Goal: Information Seeking & Learning: Learn about a topic

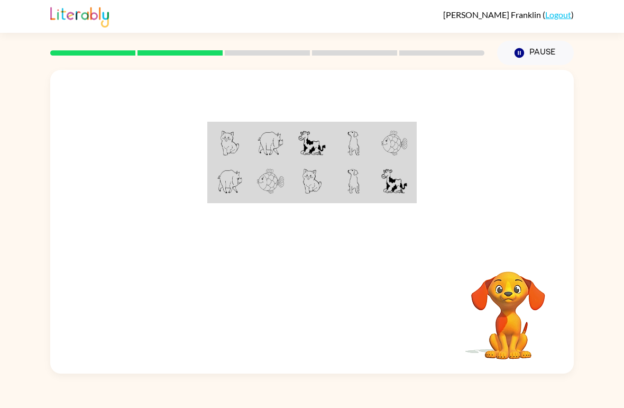
click at [294, 109] on div at bounding box center [311, 159] width 523 height 179
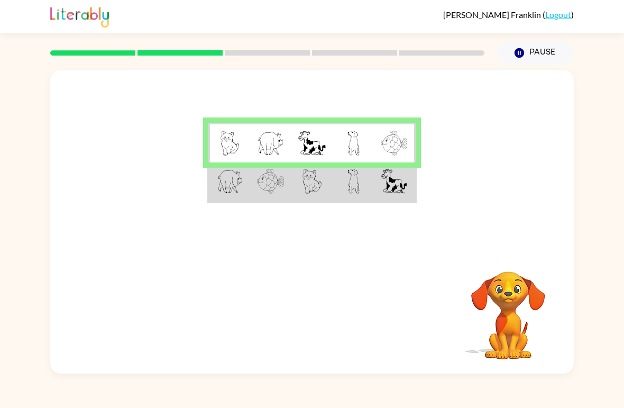
click at [413, 190] on td at bounding box center [394, 182] width 41 height 40
click at [414, 194] on td at bounding box center [394, 182] width 41 height 40
click at [413, 194] on td at bounding box center [394, 182] width 41 height 40
click at [349, 201] on td at bounding box center [353, 182] width 41 height 40
click at [348, 201] on td at bounding box center [353, 182] width 41 height 40
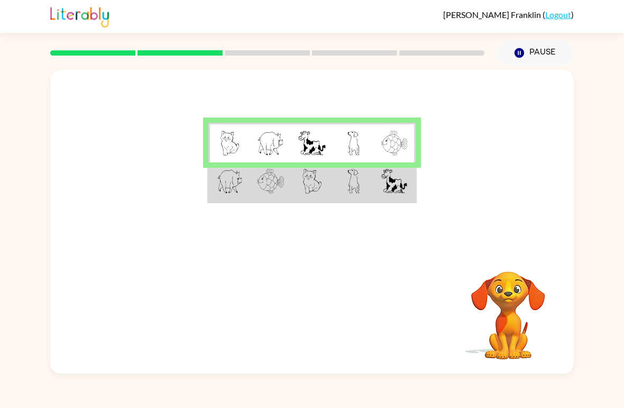
click at [339, 182] on td at bounding box center [353, 182] width 41 height 40
click at [335, 196] on td at bounding box center [353, 182] width 41 height 40
click at [238, 189] on img at bounding box center [230, 181] width 26 height 25
click at [407, 200] on td at bounding box center [394, 182] width 41 height 40
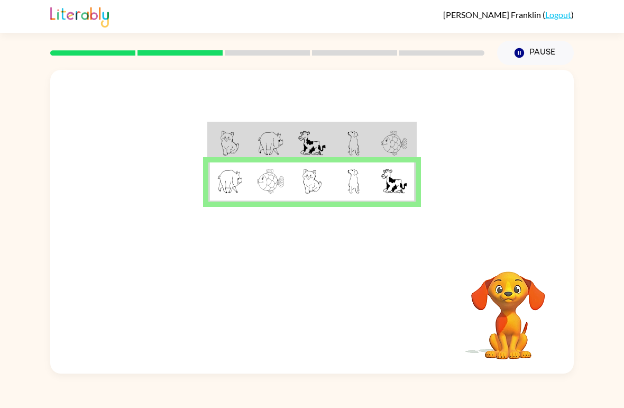
click at [388, 303] on div "Your browser must support playing .mp4 files to use Literably. Please try using…" at bounding box center [311, 313] width 523 height 119
click at [388, 181] on img at bounding box center [394, 181] width 26 height 25
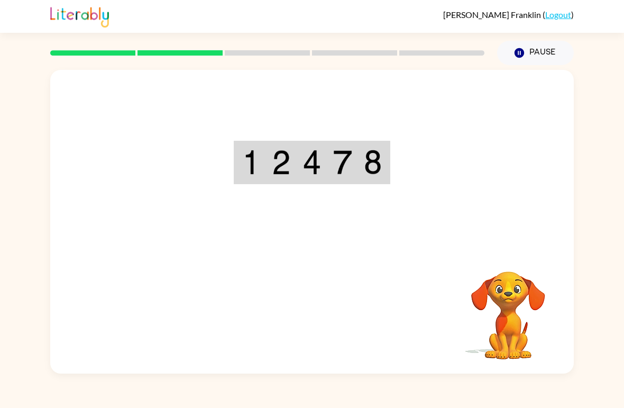
click at [329, 328] on div "Your browser must support playing .mp4 files to use Literably. Please try using…" at bounding box center [311, 221] width 523 height 303
click at [364, 163] on img at bounding box center [373, 162] width 18 height 25
click at [349, 168] on img at bounding box center [342, 162] width 19 height 25
click at [265, 181] on td at bounding box center [250, 162] width 31 height 41
click at [284, 177] on td at bounding box center [281, 162] width 31 height 41
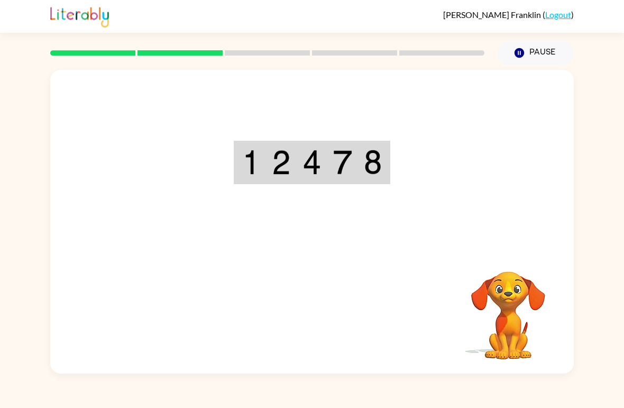
click at [318, 174] on img at bounding box center [311, 162] width 19 height 25
click at [364, 153] on img at bounding box center [373, 162] width 18 height 25
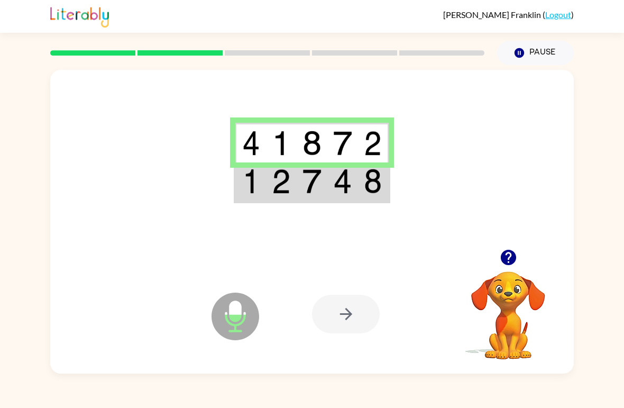
click at [373, 184] on img at bounding box center [373, 181] width 18 height 25
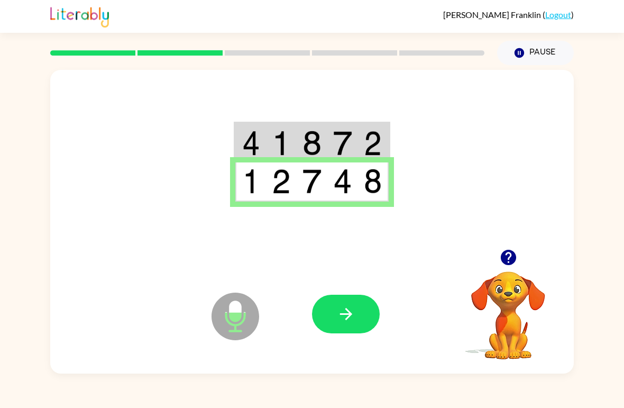
click at [354, 311] on icon "button" at bounding box center [346, 314] width 19 height 19
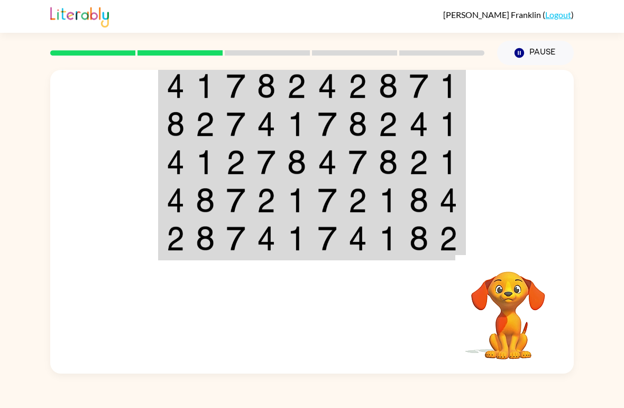
click at [460, 331] on video "Your browser must support playing .mp4 files to use Literably. Please try using…" at bounding box center [508, 308] width 106 height 106
click at [414, 375] on div "[PERSON_NAME] ( Logout ) Pause Pause Your browser must support playing .mp4 fil…" at bounding box center [312, 204] width 624 height 408
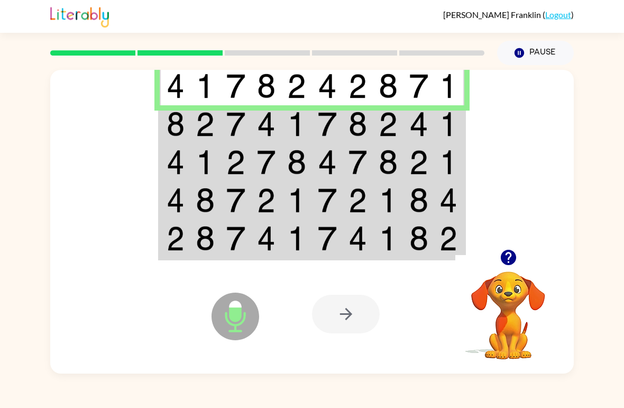
click at [173, 135] on img at bounding box center [176, 124] width 18 height 25
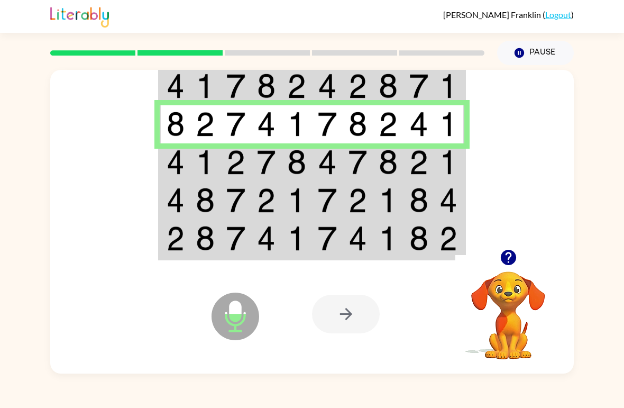
click at [177, 174] on img at bounding box center [176, 162] width 18 height 25
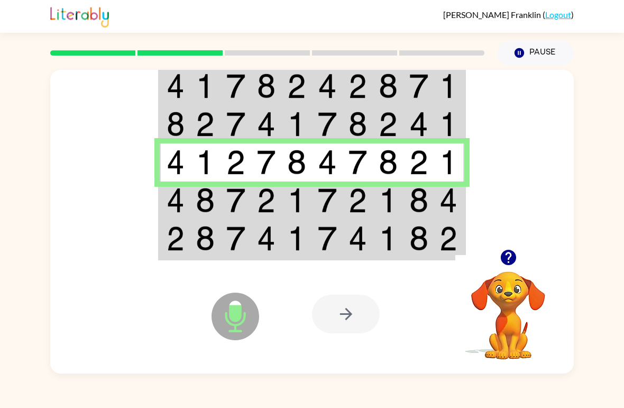
click at [177, 201] on img at bounding box center [176, 200] width 18 height 25
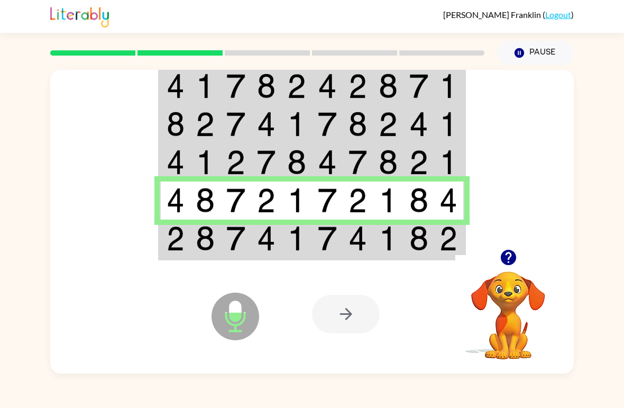
click at [183, 233] on img at bounding box center [176, 238] width 18 height 25
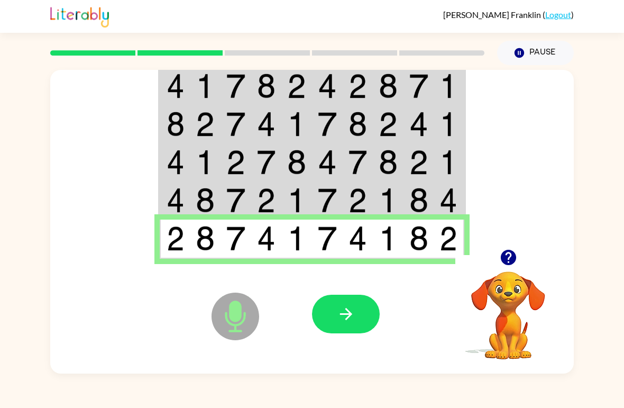
click at [369, 331] on button "button" at bounding box center [346, 313] width 68 height 39
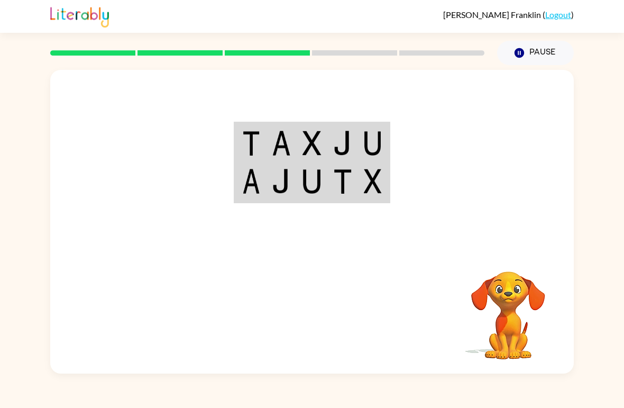
click at [246, 133] on img at bounding box center [251, 143] width 18 height 25
click at [260, 135] on td at bounding box center [250, 143] width 31 height 40
click at [364, 127] on td at bounding box center [373, 143] width 31 height 40
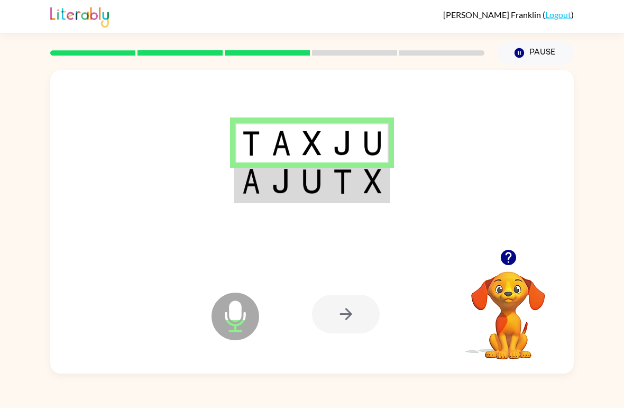
click at [247, 200] on td at bounding box center [250, 182] width 31 height 40
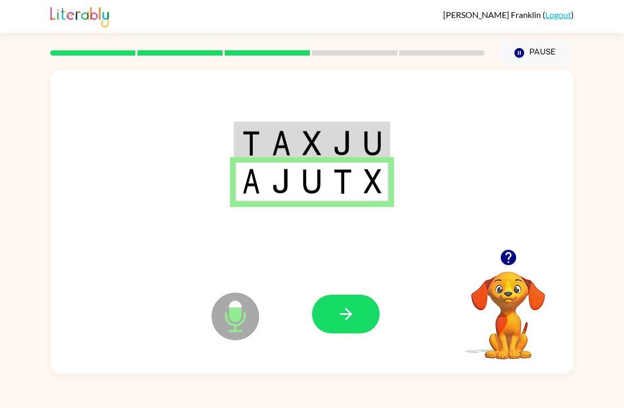
click at [357, 324] on button "button" at bounding box center [346, 313] width 68 height 39
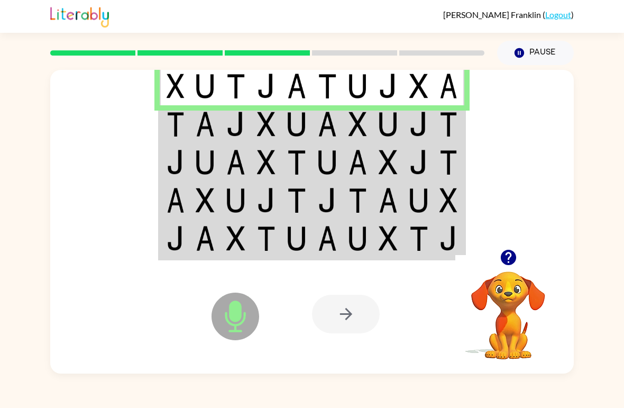
click at [175, 126] on img at bounding box center [176, 124] width 18 height 25
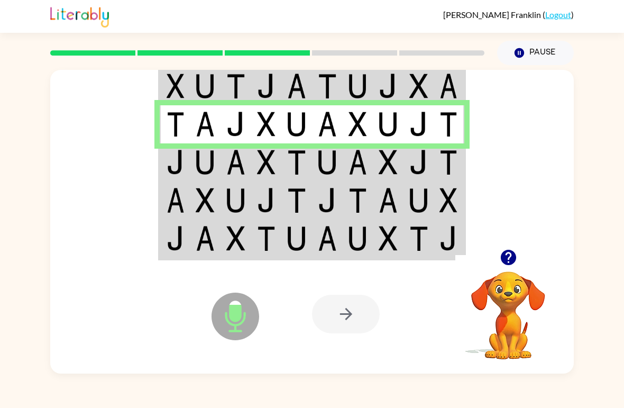
click at [167, 177] on td at bounding box center [175, 162] width 31 height 38
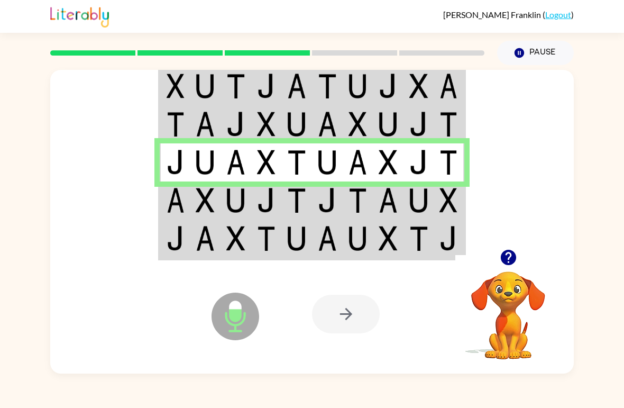
click at [165, 207] on td at bounding box center [175, 200] width 31 height 38
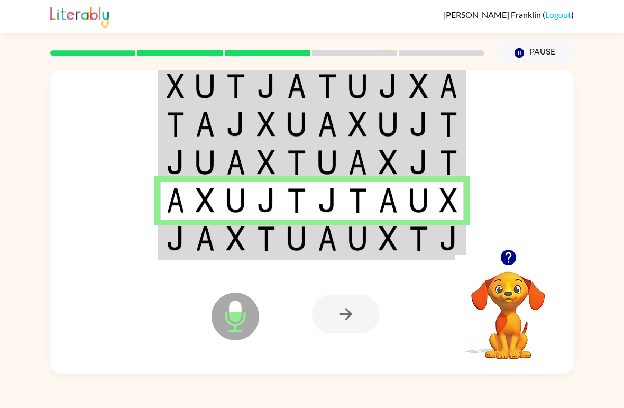
click at [170, 245] on img at bounding box center [176, 238] width 18 height 25
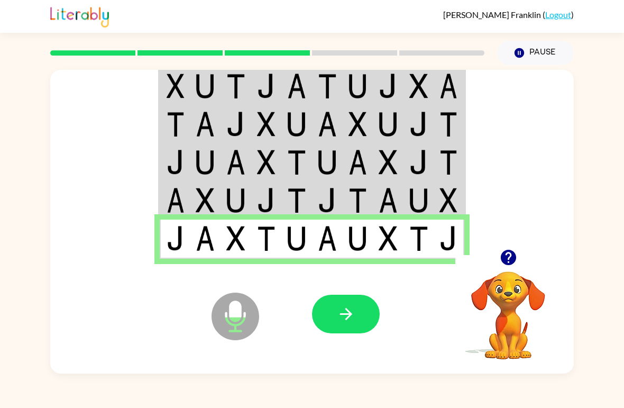
click at [348, 315] on icon "button" at bounding box center [346, 314] width 19 height 19
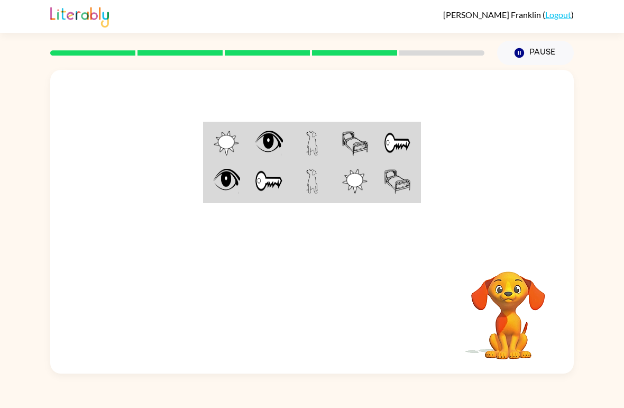
click at [220, 145] on img at bounding box center [226, 143] width 25 height 25
click at [219, 145] on img at bounding box center [226, 143] width 25 height 25
click at [296, 147] on td at bounding box center [311, 143] width 43 height 40
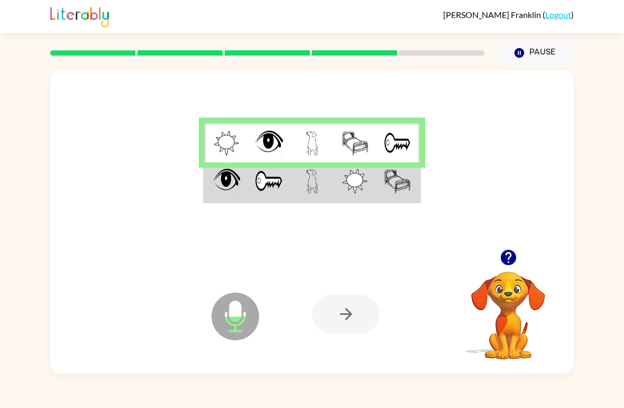
click at [219, 180] on img at bounding box center [226, 181] width 27 height 25
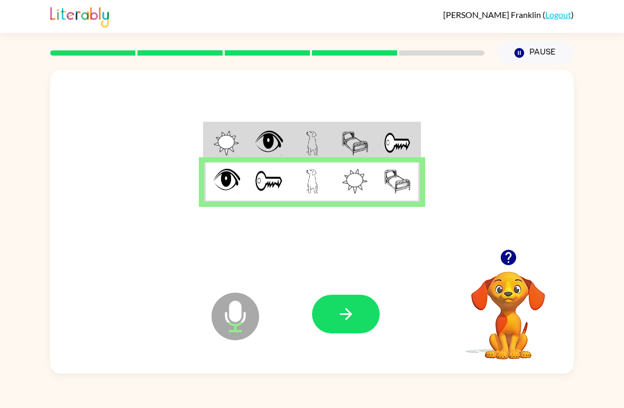
click at [367, 311] on button "button" at bounding box center [346, 313] width 68 height 39
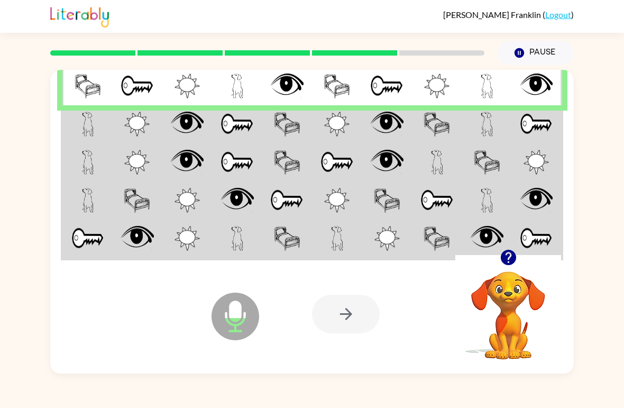
click at [84, 131] on img at bounding box center [88, 124] width 12 height 25
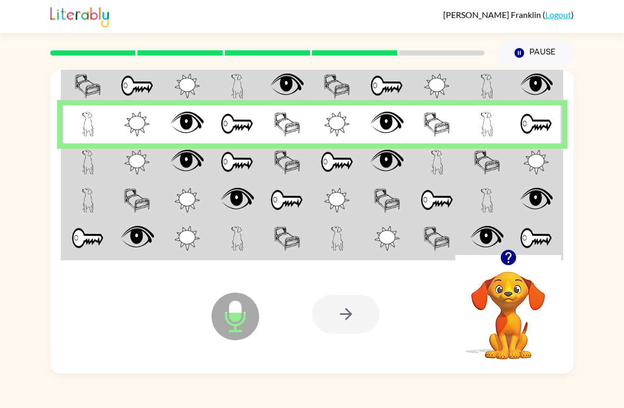
click at [89, 163] on img at bounding box center [88, 162] width 12 height 25
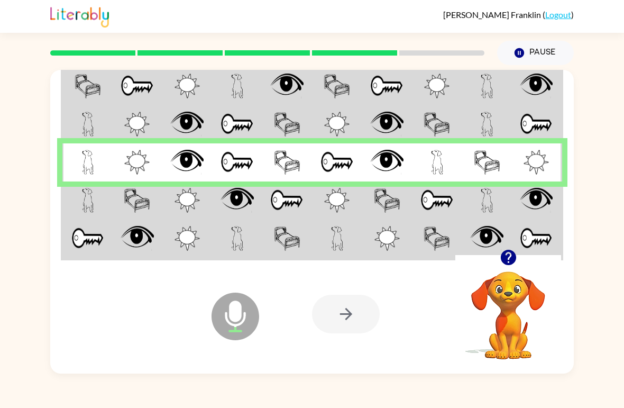
click at [94, 210] on img at bounding box center [88, 200] width 12 height 25
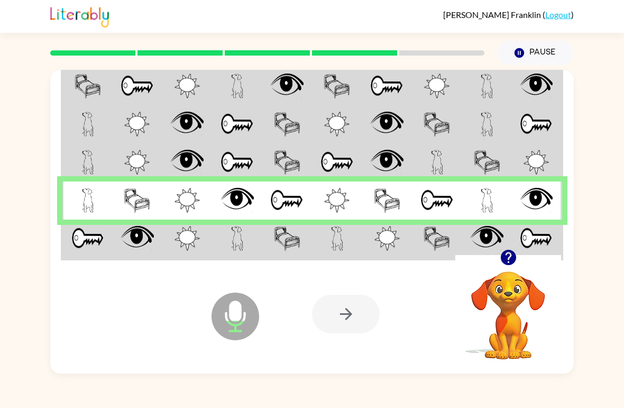
click at [80, 235] on img at bounding box center [87, 238] width 33 height 25
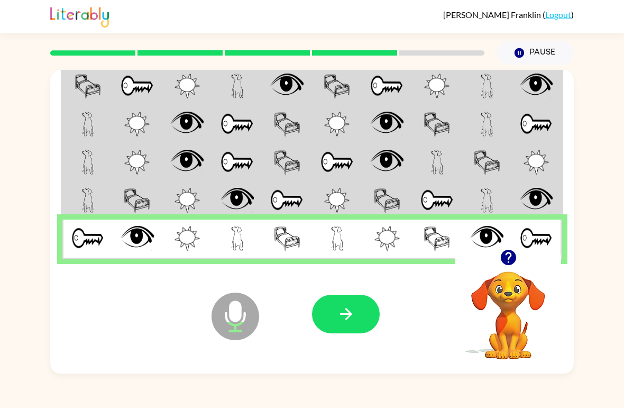
click at [354, 320] on icon "button" at bounding box center [346, 314] width 19 height 19
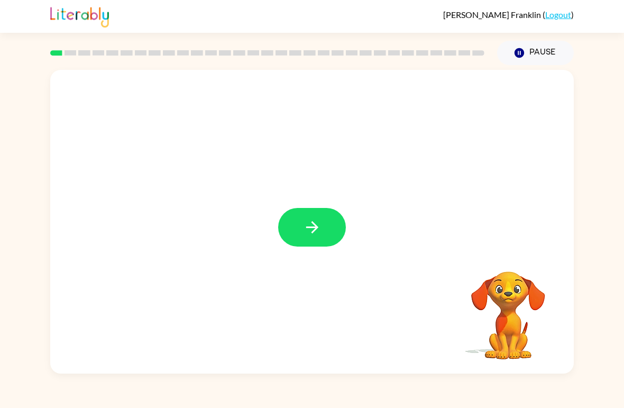
click at [326, 254] on div at bounding box center [311, 221] width 523 height 303
click at [353, 210] on div at bounding box center [311, 221] width 523 height 303
click at [344, 227] on button "button" at bounding box center [312, 227] width 68 height 39
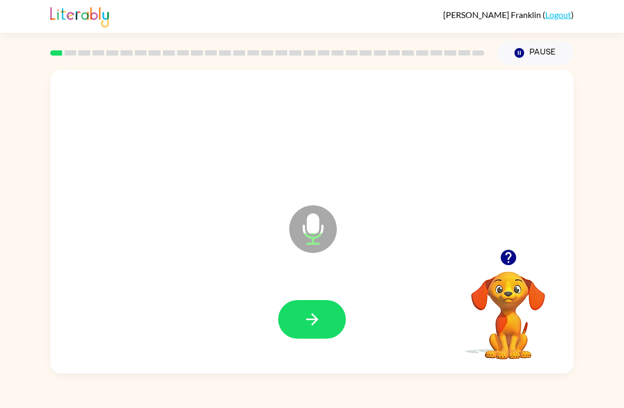
click at [323, 334] on button "button" at bounding box center [312, 319] width 68 height 39
click at [306, 300] on button "button" at bounding box center [312, 319] width 68 height 39
click at [329, 318] on button "button" at bounding box center [312, 319] width 68 height 39
click at [331, 322] on button "button" at bounding box center [312, 319] width 68 height 39
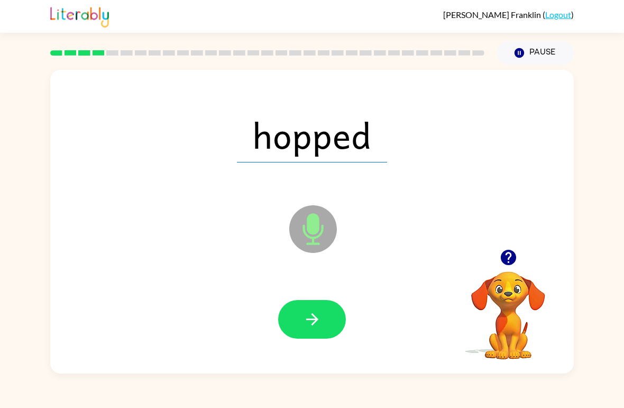
click at [334, 317] on button "button" at bounding box center [312, 319] width 68 height 39
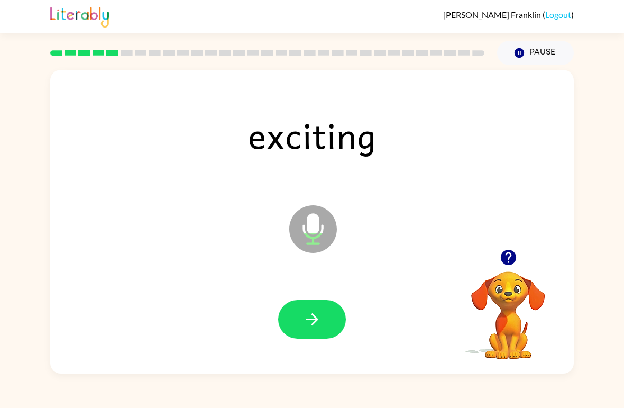
click at [329, 327] on button "button" at bounding box center [312, 319] width 68 height 39
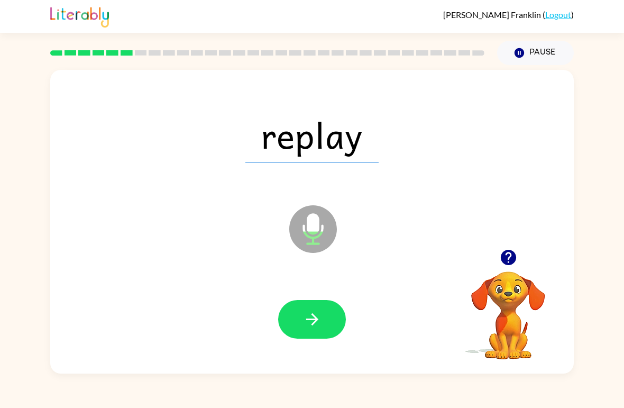
click at [330, 319] on button "button" at bounding box center [312, 319] width 68 height 39
click at [306, 332] on button "button" at bounding box center [312, 319] width 68 height 39
click at [321, 316] on icon "button" at bounding box center [312, 319] width 19 height 19
click at [326, 321] on button "button" at bounding box center [312, 319] width 68 height 39
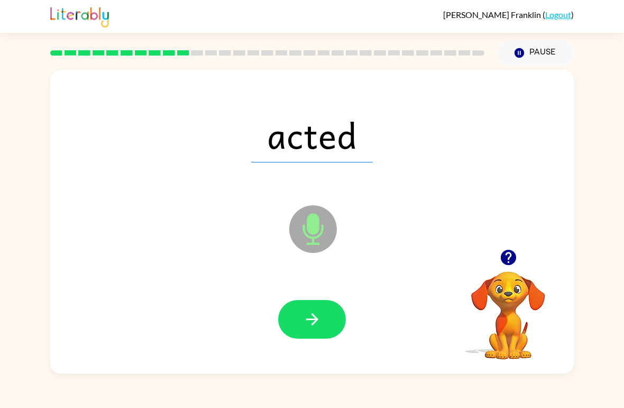
click at [315, 316] on icon "button" at bounding box center [312, 319] width 19 height 19
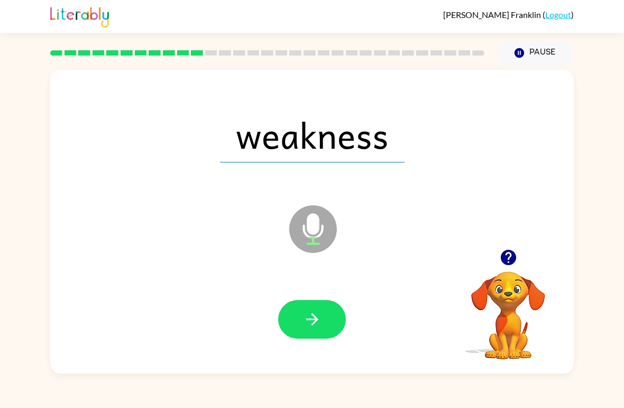
click at [320, 321] on icon "button" at bounding box center [312, 319] width 19 height 19
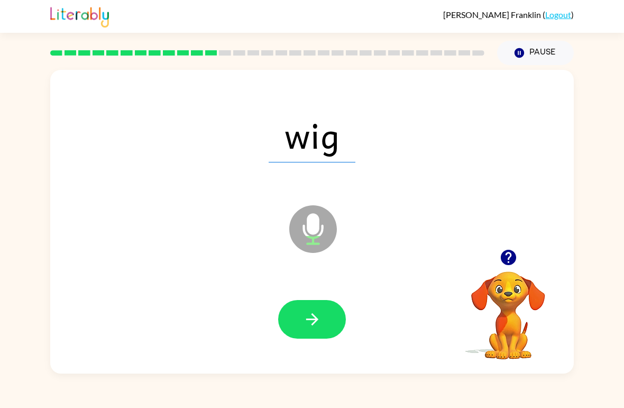
click at [317, 330] on button "button" at bounding box center [312, 319] width 68 height 39
click at [327, 331] on button "button" at bounding box center [312, 319] width 68 height 39
click at [323, 315] on button "button" at bounding box center [312, 319] width 68 height 39
click at [331, 321] on button "button" at bounding box center [312, 319] width 68 height 39
click at [326, 322] on button "button" at bounding box center [312, 319] width 68 height 39
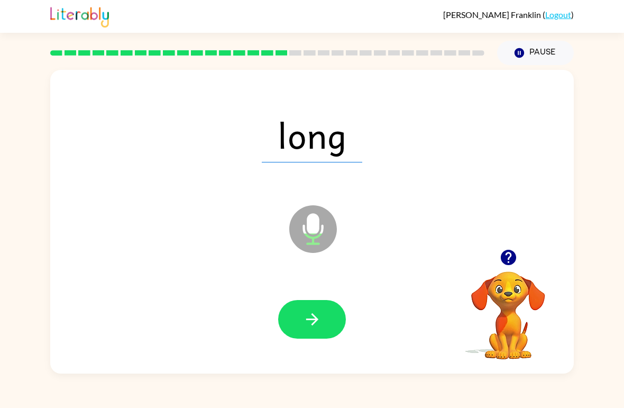
click at [327, 328] on button "button" at bounding box center [312, 319] width 68 height 39
click at [330, 315] on button "button" at bounding box center [312, 319] width 68 height 39
click at [329, 324] on button "button" at bounding box center [312, 319] width 68 height 39
click at [326, 312] on button "button" at bounding box center [312, 319] width 68 height 39
click at [327, 328] on button "button" at bounding box center [312, 319] width 68 height 39
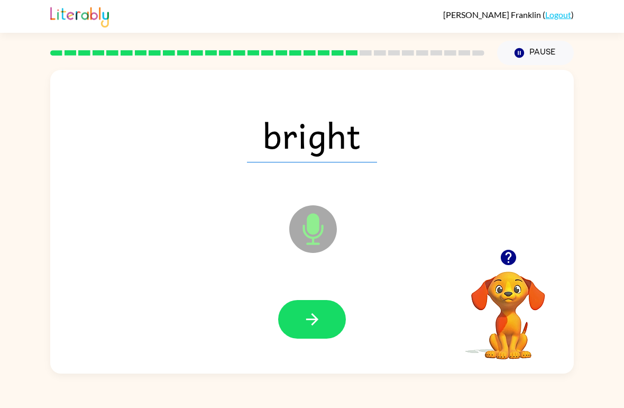
click at [330, 316] on button "button" at bounding box center [312, 319] width 68 height 39
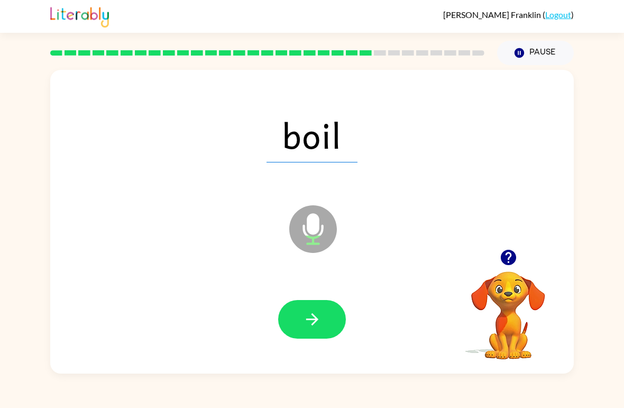
click at [322, 318] on button "button" at bounding box center [312, 319] width 68 height 39
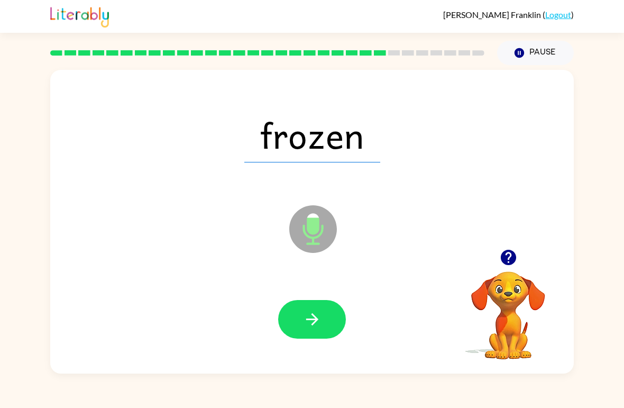
click at [314, 315] on icon "button" at bounding box center [312, 319] width 19 height 19
click at [317, 325] on icon "button" at bounding box center [312, 319] width 19 height 19
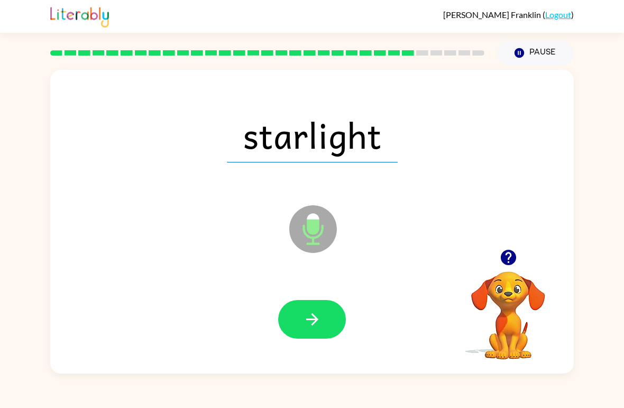
click at [326, 327] on button "button" at bounding box center [312, 319] width 68 height 39
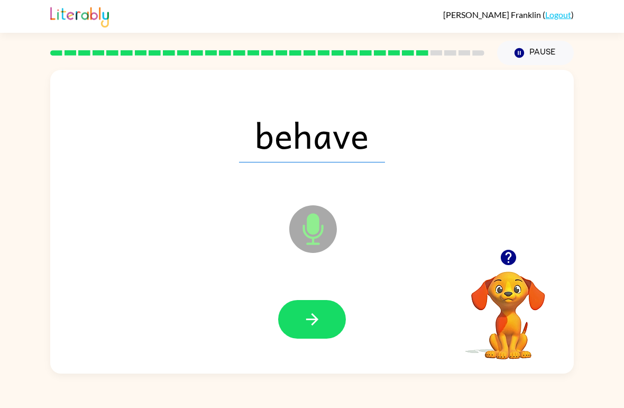
click at [329, 316] on button "button" at bounding box center [312, 319] width 68 height 39
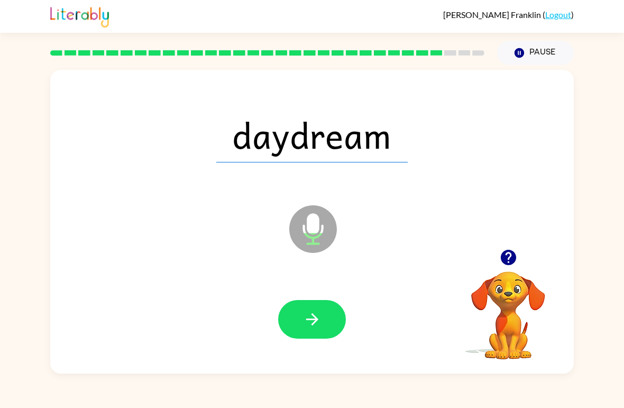
click at [311, 326] on icon "button" at bounding box center [312, 319] width 19 height 19
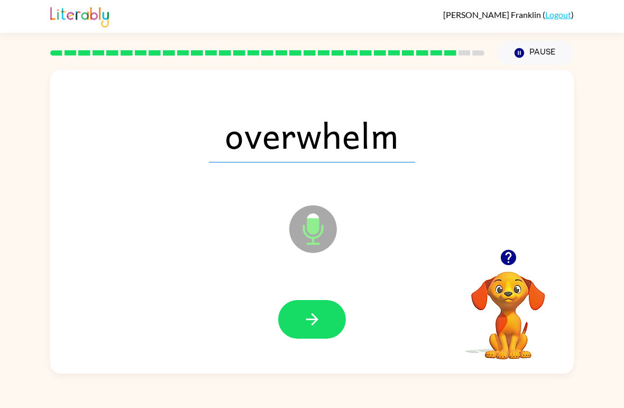
click at [319, 319] on icon "button" at bounding box center [312, 319] width 19 height 19
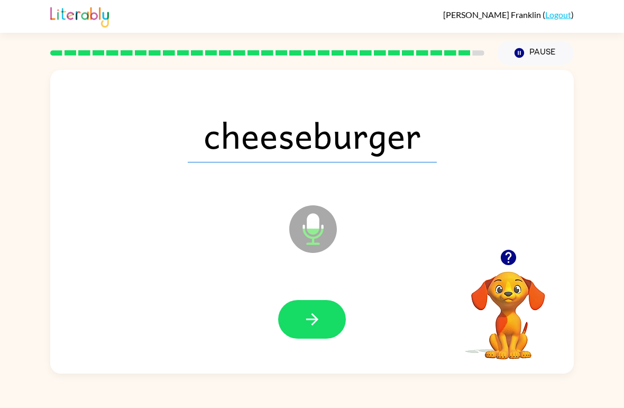
click at [315, 324] on icon "button" at bounding box center [312, 319] width 19 height 19
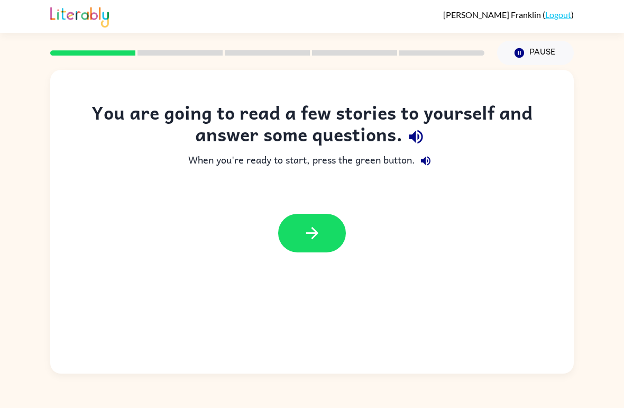
click at [304, 237] on icon "button" at bounding box center [312, 233] width 19 height 19
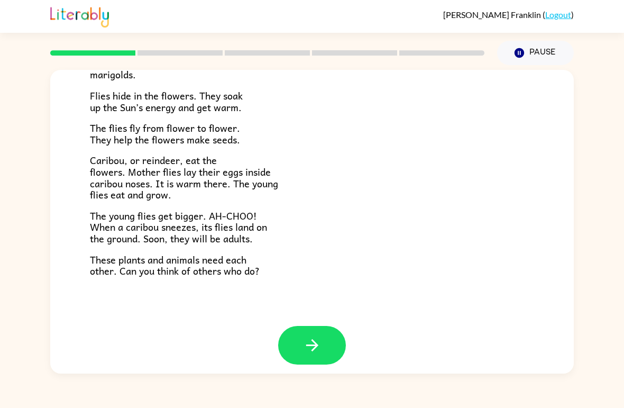
scroll to position [208, 0]
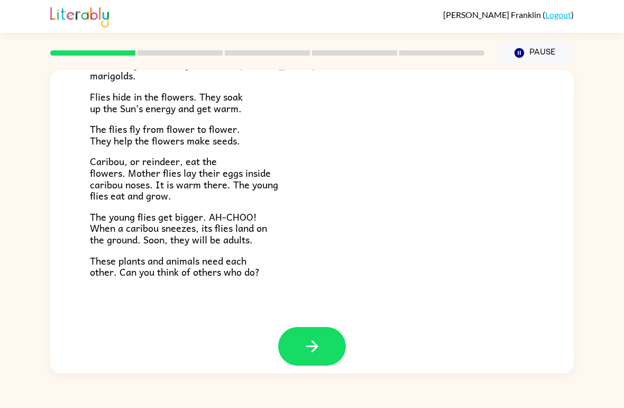
click at [335, 337] on button "button" at bounding box center [312, 346] width 68 height 39
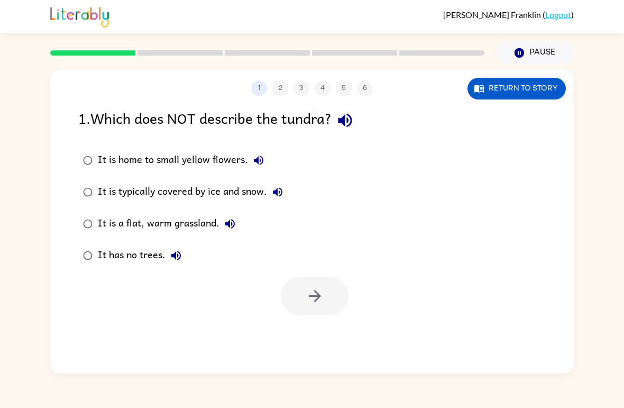
click at [104, 161] on div "It is home to small yellow flowers." at bounding box center [183, 160] width 171 height 21
click at [307, 291] on icon "button" at bounding box center [315, 296] width 19 height 19
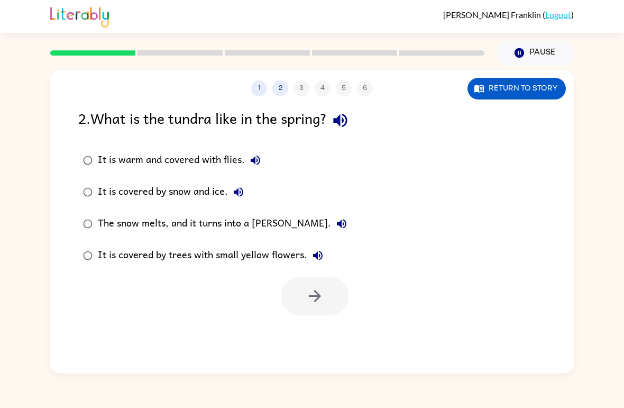
click at [112, 222] on div "The snow melts, and it turns into a marsh." at bounding box center [225, 223] width 254 height 21
click at [315, 292] on icon "button" at bounding box center [314, 296] width 12 height 12
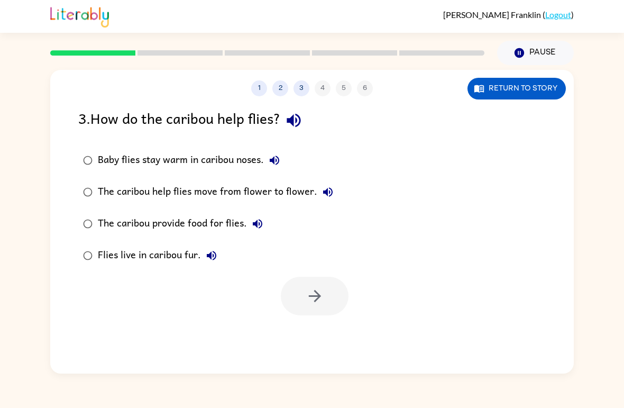
click at [206, 152] on div "Baby flies stay warm in caribou noses." at bounding box center [191, 160] width 187 height 21
click at [331, 306] on button "button" at bounding box center [315, 296] width 68 height 39
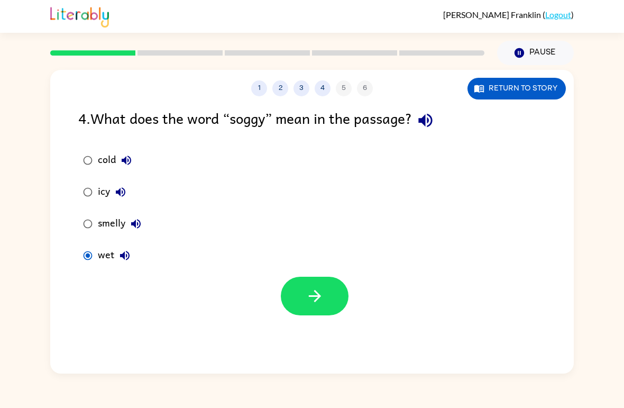
click at [308, 290] on icon "button" at bounding box center [315, 296] width 19 height 19
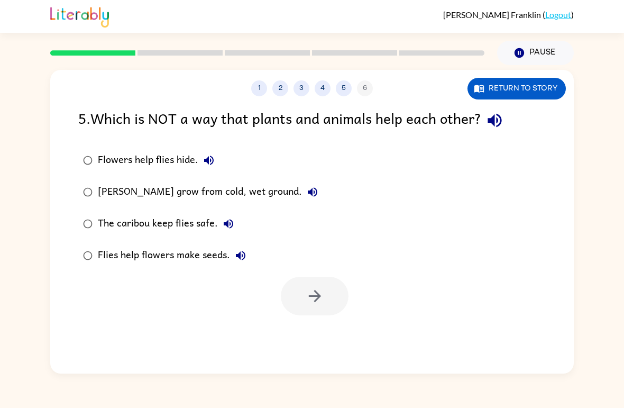
click at [277, 208] on label "The caribou keep flies safe." at bounding box center [200, 224] width 256 height 32
click at [297, 200] on div "Marsh marigolds grow from cold, wet ground." at bounding box center [210, 191] width 225 height 21
click at [324, 295] on icon "button" at bounding box center [315, 296] width 19 height 19
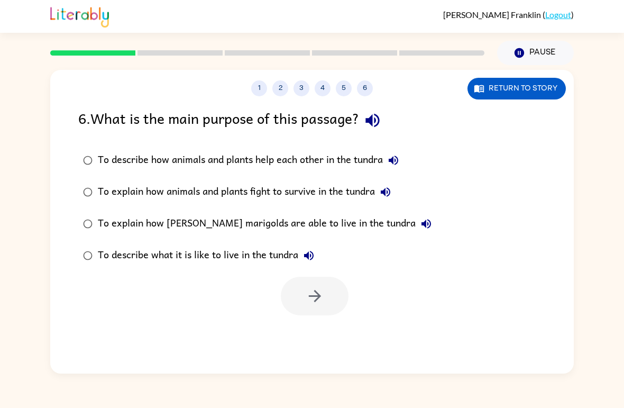
click at [360, 167] on div "To describe how animals and plants help each other in the tundra" at bounding box center [251, 160] width 306 height 21
click at [308, 296] on icon "button" at bounding box center [315, 296] width 19 height 19
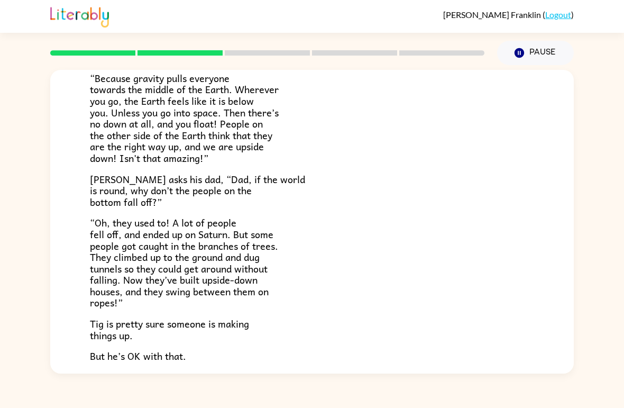
scroll to position [215, 0]
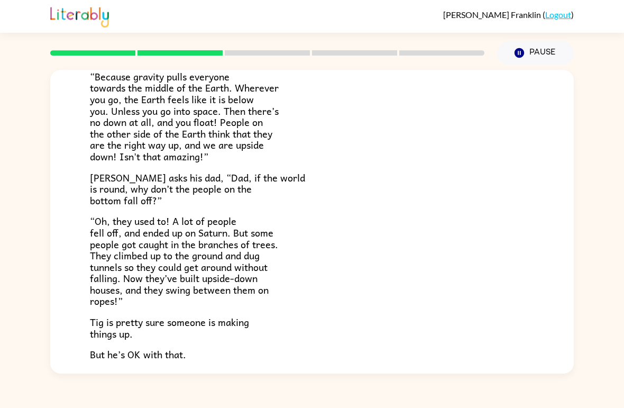
click at [297, 287] on p "“Oh, they used to! A lot of people fell off, and ended up on Saturn. But some p…" at bounding box center [312, 260] width 444 height 91
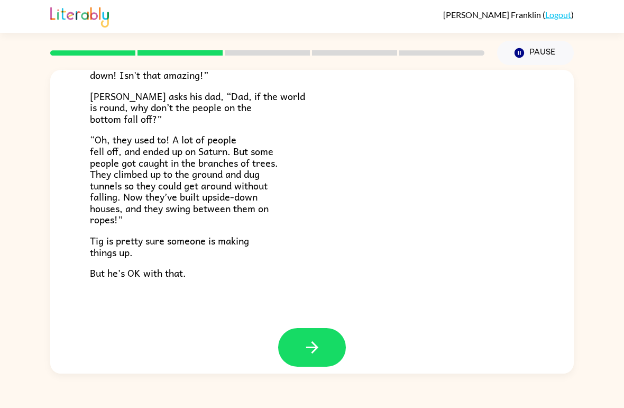
scroll to position [296, 0]
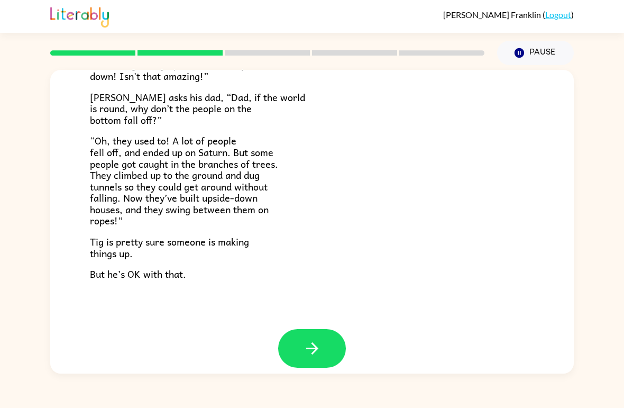
click at [320, 346] on icon "button" at bounding box center [312, 348] width 19 height 19
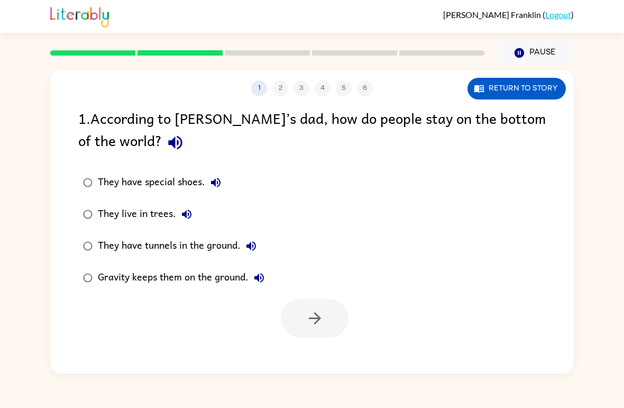
scroll to position [0, 0]
click at [229, 253] on div "They have tunnels in the ground." at bounding box center [180, 245] width 164 height 21
click at [325, 327] on button "button" at bounding box center [315, 318] width 68 height 39
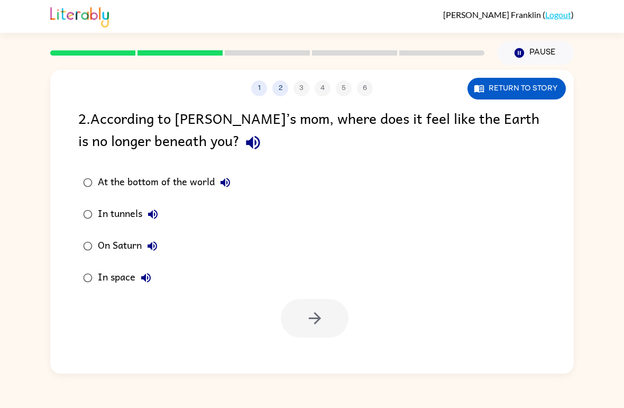
click at [207, 174] on div "At the bottom of the world" at bounding box center [167, 182] width 138 height 21
click at [329, 300] on button "button" at bounding box center [315, 318] width 68 height 39
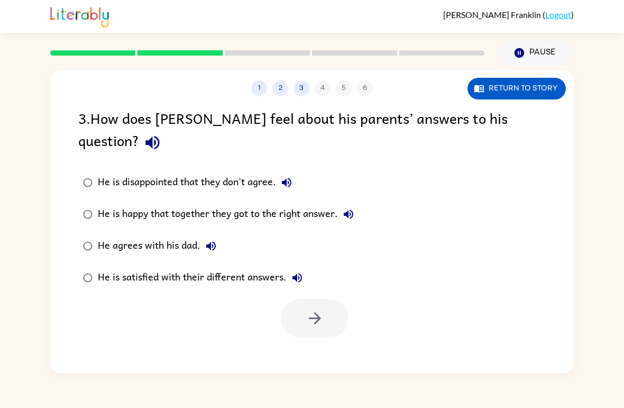
click at [242, 268] on label "He is satisfied with their different answers." at bounding box center [218, 278] width 292 height 32
click at [268, 267] on div "He is satisfied with their different answers." at bounding box center [203, 277] width 210 height 21
click at [322, 309] on icon "button" at bounding box center [315, 318] width 19 height 19
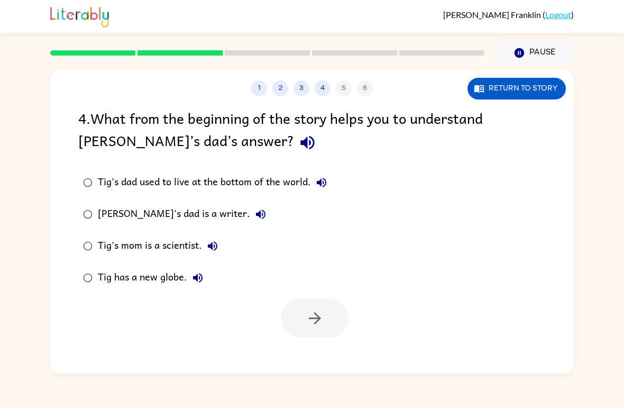
click at [175, 218] on div "Tig's dad is a writer." at bounding box center [184, 214] width 173 height 21
click at [334, 321] on button "button" at bounding box center [315, 318] width 68 height 39
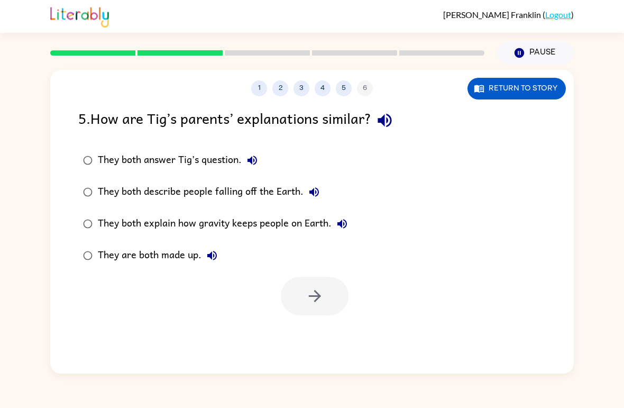
click at [205, 150] on label "They both answer Tig’s question." at bounding box center [214, 160] width 285 height 32
click at [298, 294] on button "button" at bounding box center [315, 296] width 68 height 39
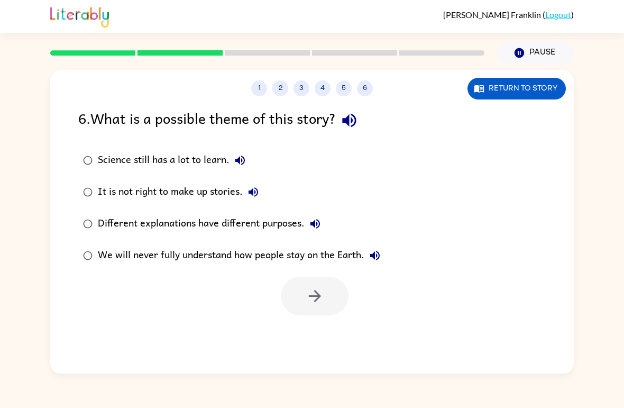
click at [312, 214] on button "Different explanations have different purposes." at bounding box center [315, 223] width 21 height 21
click at [312, 222] on icon "button" at bounding box center [315, 223] width 13 height 13
click at [297, 233] on div "Different explanations have different purposes." at bounding box center [212, 223] width 228 height 21
click at [316, 292] on icon "button" at bounding box center [314, 296] width 12 height 12
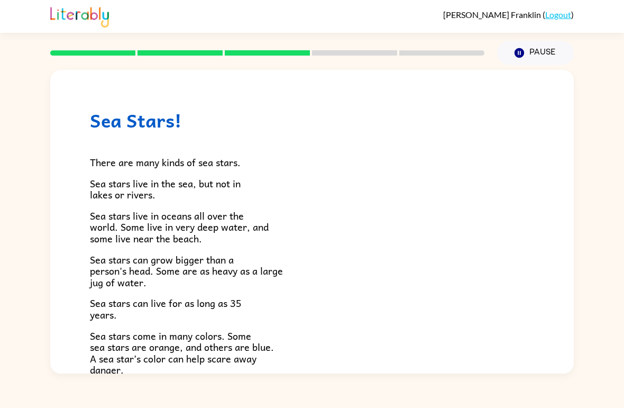
click at [612, 400] on div "Kenneth Franklin ( Logout ) Pause Pause Sea Stars! There are many kinds of sea …" at bounding box center [312, 204] width 624 height 408
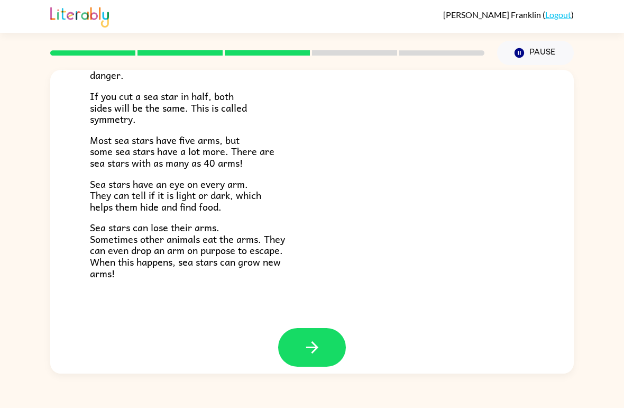
scroll to position [294, 0]
click at [323, 334] on button "button" at bounding box center [312, 347] width 68 height 39
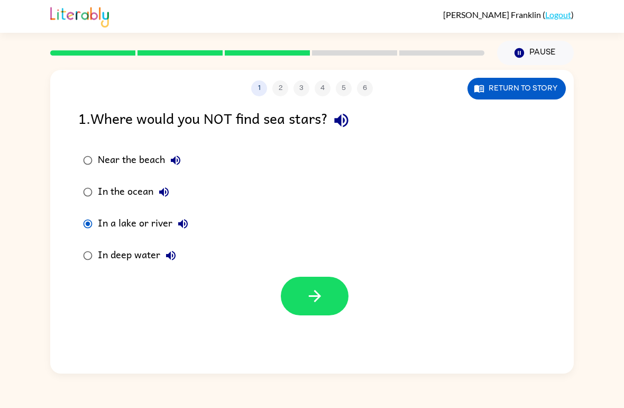
click at [318, 301] on icon "button" at bounding box center [315, 296] width 19 height 19
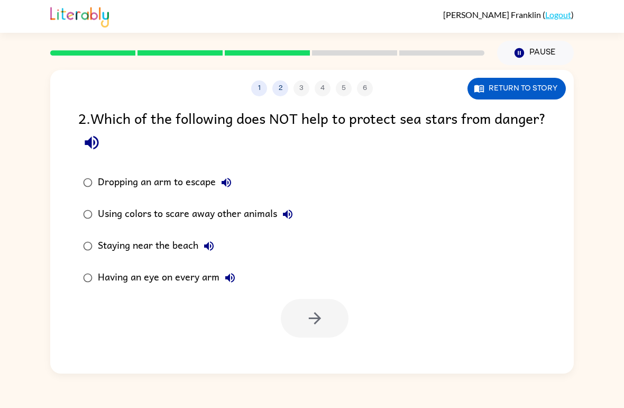
click at [102, 208] on div "Using colors to scare away other animals" at bounding box center [198, 214] width 200 height 21
click at [306, 320] on icon "button" at bounding box center [315, 318] width 19 height 19
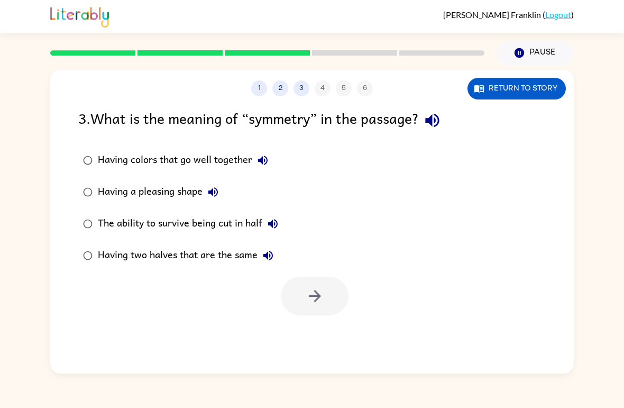
click at [219, 165] on div "Having colors that go well together" at bounding box center [186, 160] width 176 height 21
click at [231, 200] on label "Having a pleasing shape" at bounding box center [180, 192] width 216 height 32
click at [253, 224] on div "The ability to survive being cut in half" at bounding box center [191, 223] width 186 height 21
click at [335, 293] on button "button" at bounding box center [315, 296] width 68 height 39
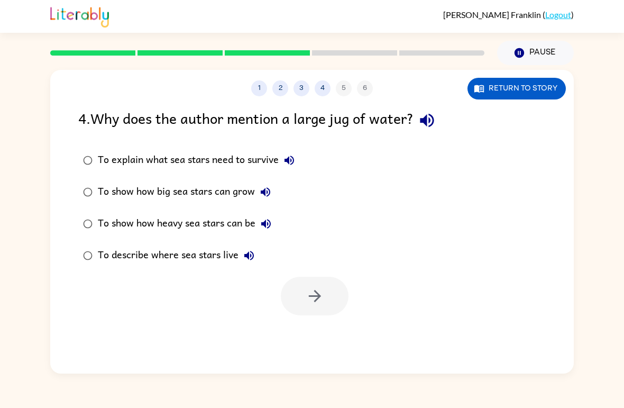
click at [256, 191] on button "To show how big sea stars can grow" at bounding box center [265, 191] width 21 height 21
click at [215, 206] on label "To show how big sea stars can grow" at bounding box center [188, 192] width 233 height 32
click at [301, 289] on button "button" at bounding box center [315, 296] width 68 height 39
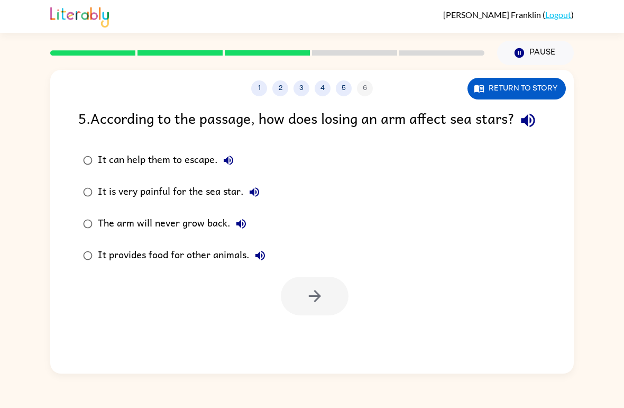
click at [197, 202] on div "It is very painful for the sea star." at bounding box center [181, 191] width 167 height 21
click at [206, 171] on label "It can help them to escape." at bounding box center [174, 160] width 204 height 32
click at [319, 302] on icon "button" at bounding box center [314, 296] width 12 height 12
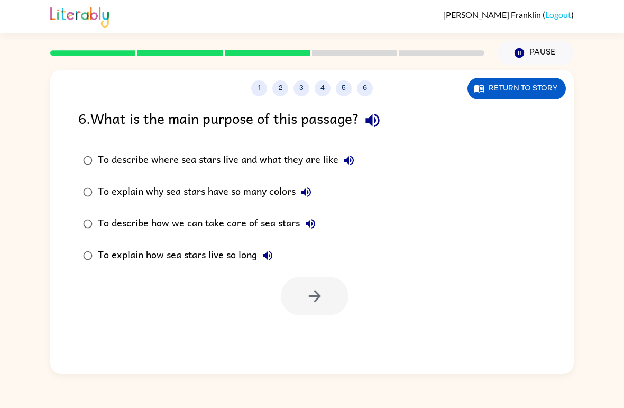
click at [220, 166] on div "To describe where sea stars live and what they are like" at bounding box center [229, 160] width 262 height 21
click at [333, 286] on button "button" at bounding box center [315, 296] width 68 height 39
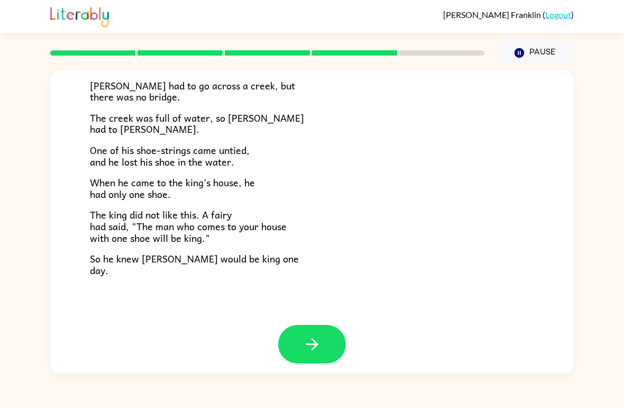
scroll to position [173, 0]
click at [308, 340] on icon "button" at bounding box center [312, 344] width 19 height 19
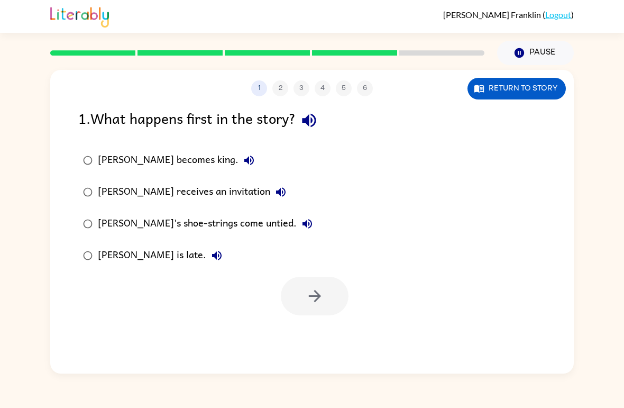
scroll to position [0, 0]
click at [485, 380] on div "Kenneth Franklin ( Logout ) Pause Pause 1 2 3 4 5 6 Return to story 1 . What ha…" at bounding box center [312, 204] width 624 height 408
click at [327, 299] on button "button" at bounding box center [315, 296] width 68 height 39
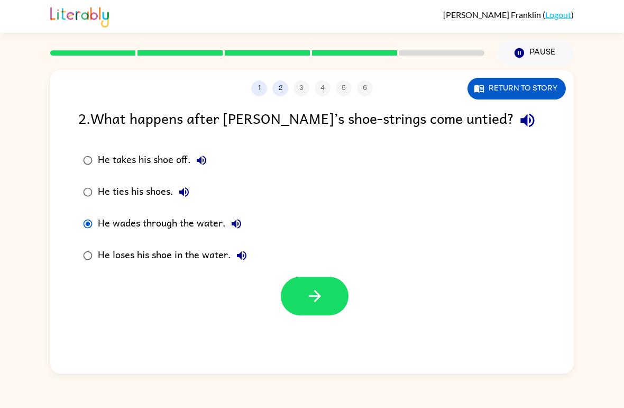
click at [306, 300] on icon "button" at bounding box center [315, 296] width 19 height 19
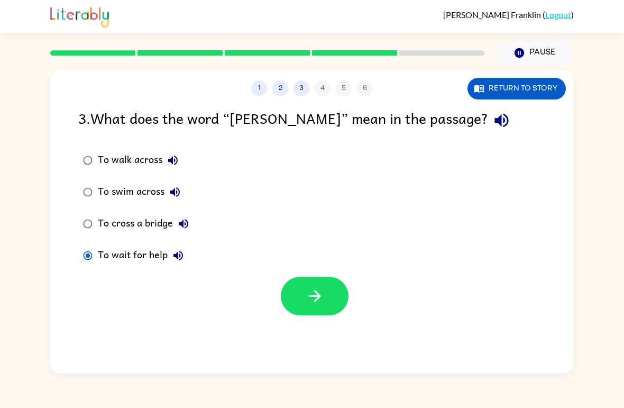
click at [316, 292] on icon "button" at bounding box center [314, 296] width 12 height 12
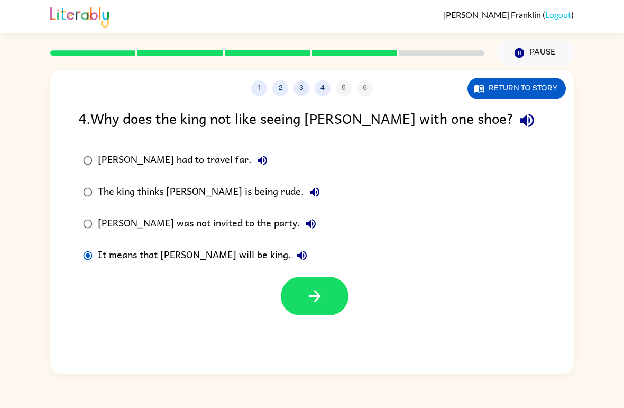
click at [324, 297] on icon "button" at bounding box center [315, 296] width 19 height 19
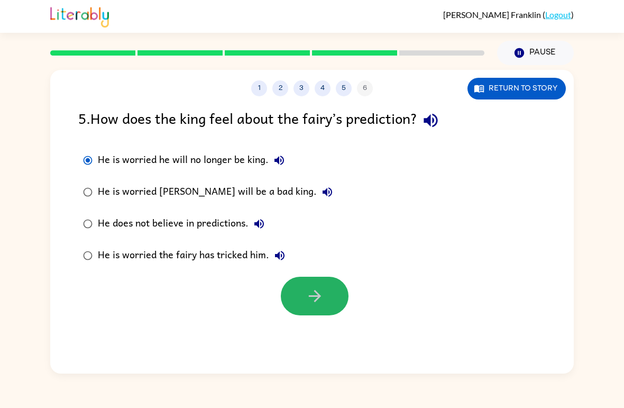
click at [327, 302] on button "button" at bounding box center [315, 296] width 68 height 39
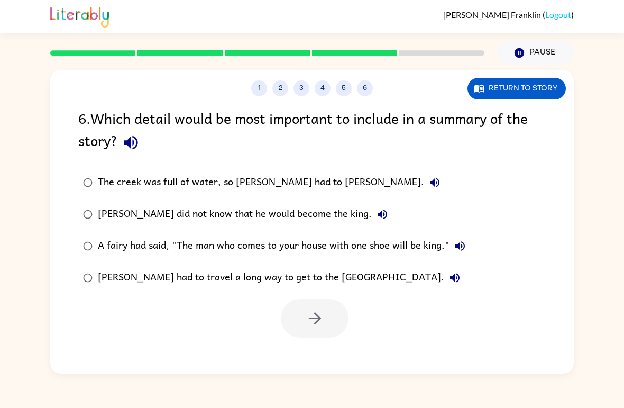
click at [312, 214] on div "Jason did not know that he would become the king." at bounding box center [245, 214] width 295 height 21
click at [435, 261] on label "A fairy had said, "The man who comes to your house with one shoe will be king."" at bounding box center [273, 246] width 403 height 32
click at [440, 251] on div "A fairy had said, "The man who comes to your house with one shoe will be king."" at bounding box center [284, 245] width 373 height 21
click at [345, 320] on button "button" at bounding box center [315, 318] width 68 height 39
